Goal: Task Accomplishment & Management: Use online tool/utility

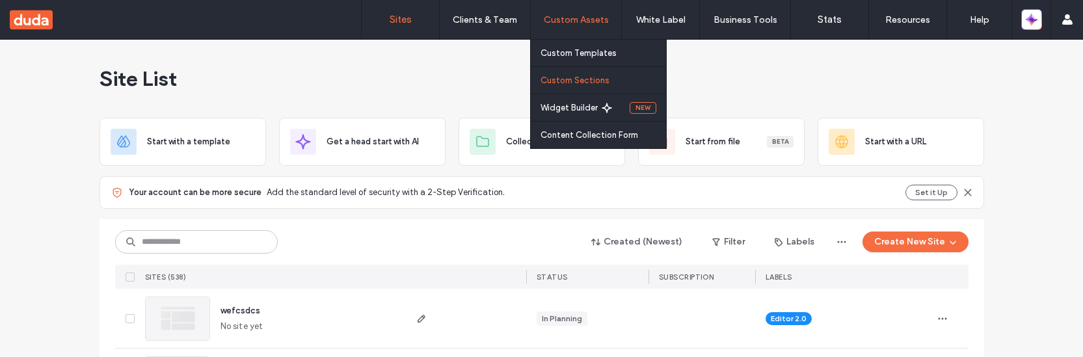
click at [570, 83] on label "Custom Sections" at bounding box center [574, 80] width 69 height 10
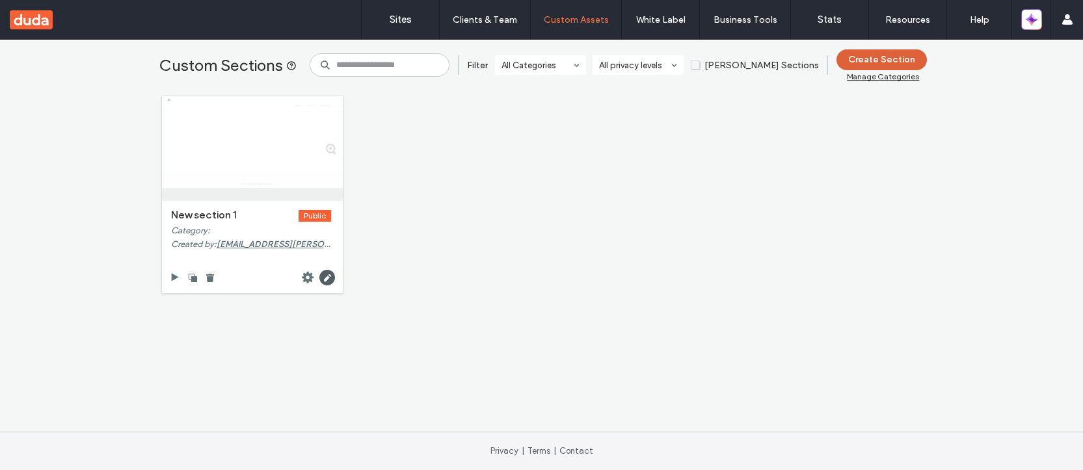
click at [881, 58] on button "Create Section" at bounding box center [881, 59] width 90 height 21
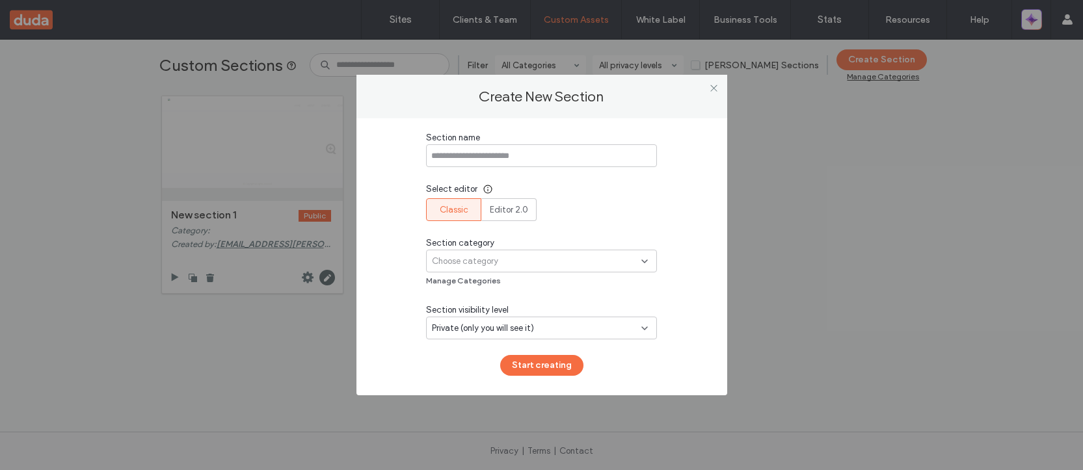
click at [569, 258] on div "Choose category" at bounding box center [536, 261] width 209 height 13
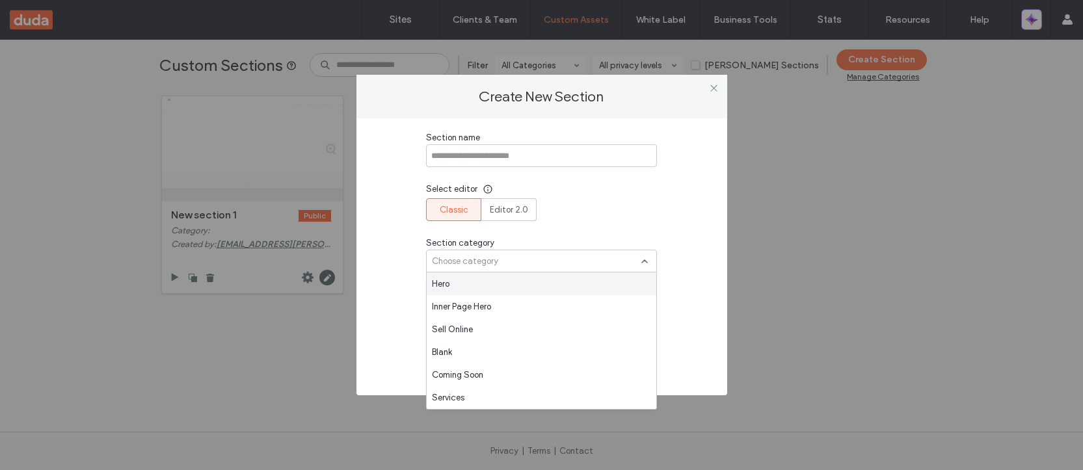
click at [605, 215] on div "Select editor Classic Editor 2.0" at bounding box center [541, 202] width 231 height 38
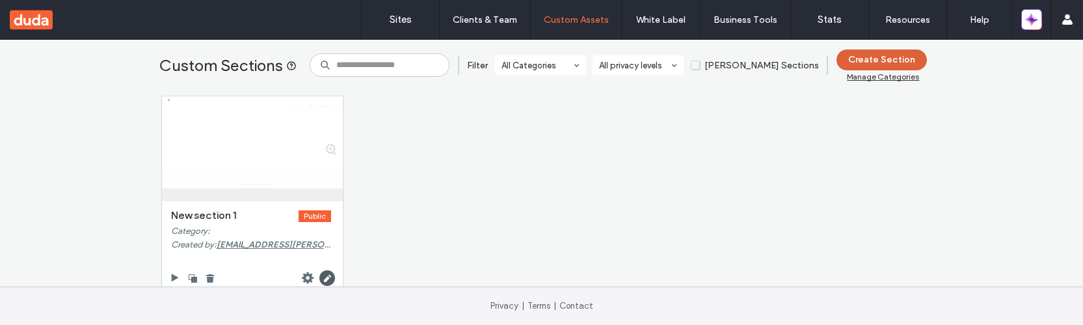
click at [888, 60] on button "Create Section" at bounding box center [881, 59] width 90 height 21
click at [852, 61] on button "Create Section" at bounding box center [881, 59] width 90 height 21
click at [873, 59] on button "Create Section" at bounding box center [881, 59] width 90 height 21
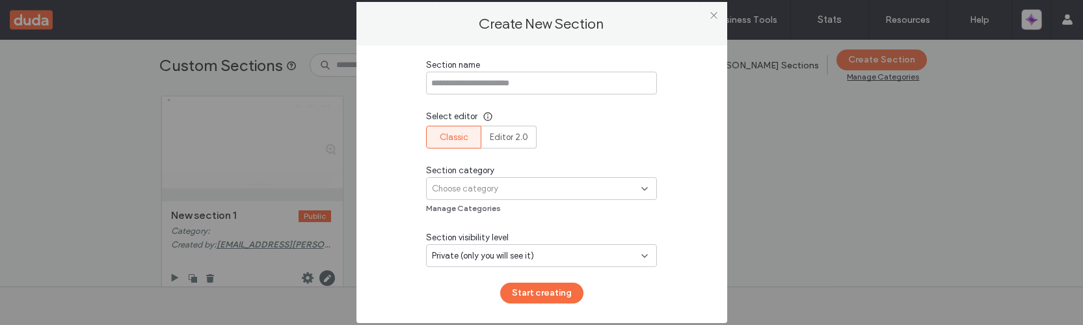
click at [587, 191] on div "Choose category" at bounding box center [536, 188] width 209 height 13
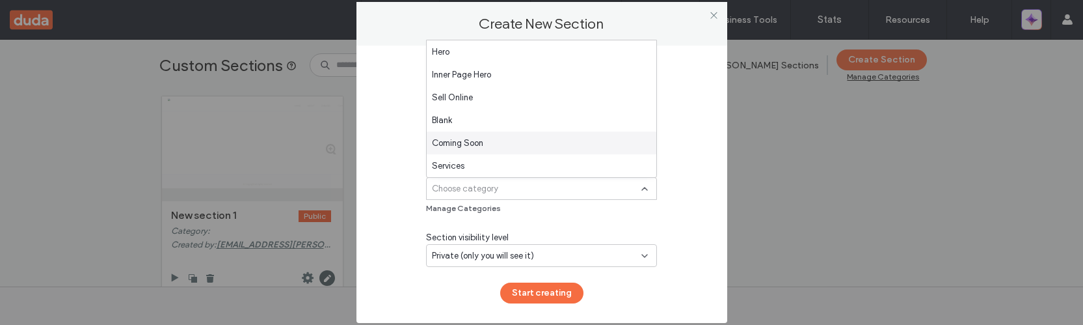
scroll to position [32, 0]
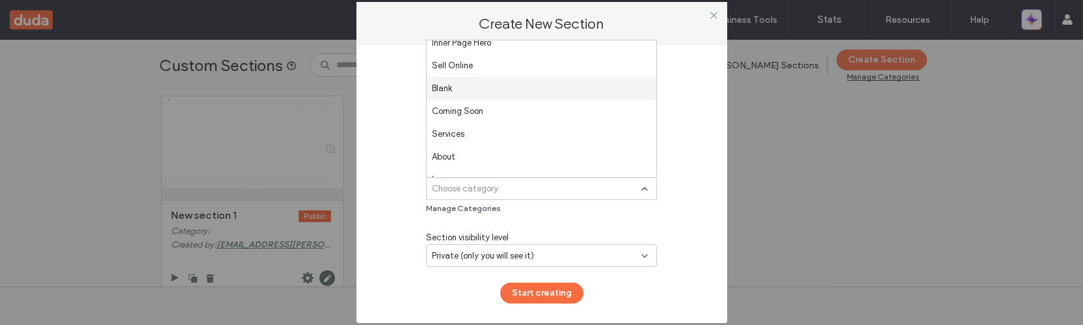
click at [587, 95] on div "Blank" at bounding box center [542, 88] width 230 height 23
